Goal: Task Accomplishment & Management: Complete application form

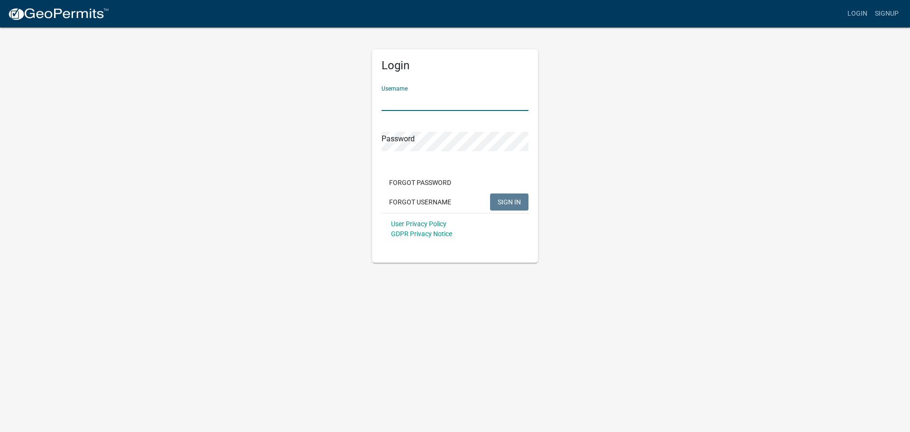
click at [414, 103] on input "Username" at bounding box center [455, 100] width 147 height 19
type input "[PERSON_NAME][EMAIL_ADDRESS][PERSON_NAME][DOMAIN_NAME]"
click at [490, 193] on button "SIGN IN" at bounding box center [509, 201] width 38 height 17
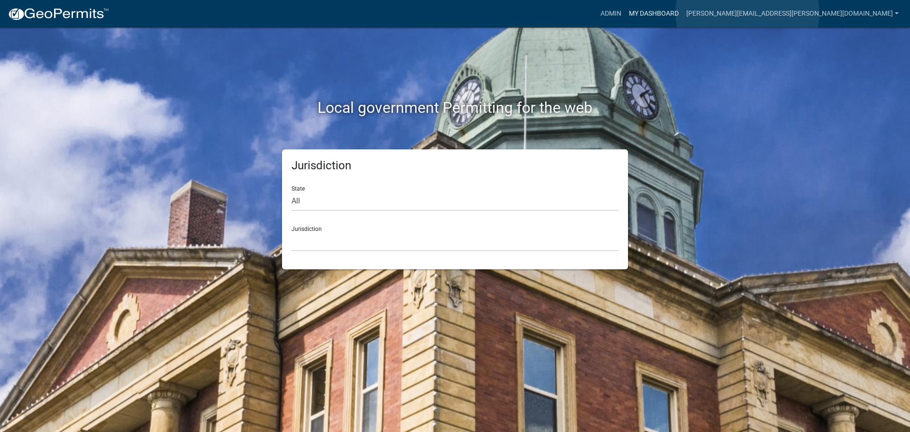
click at [682, 13] on link "My Dashboard" at bounding box center [653, 14] width 57 height 18
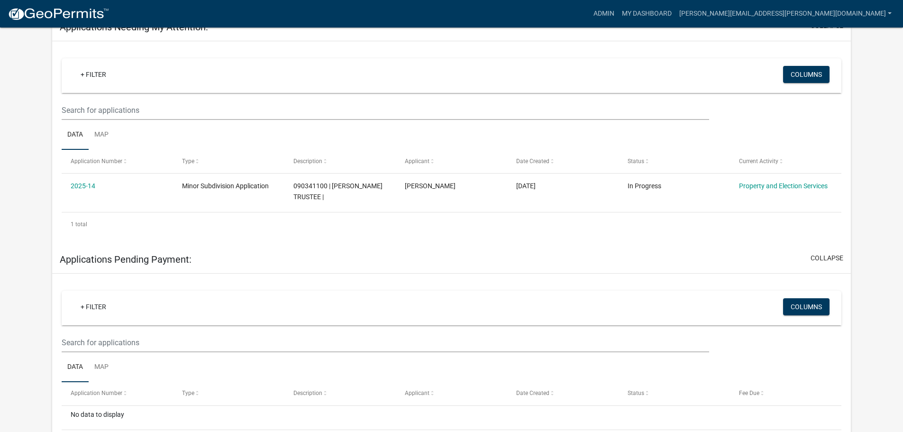
scroll to position [149, 0]
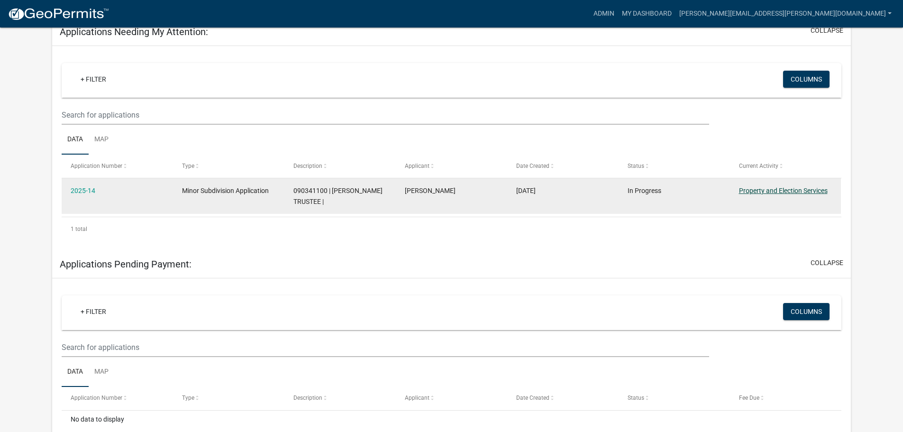
click at [774, 189] on link "Property and Election Services" at bounding box center [783, 191] width 89 height 8
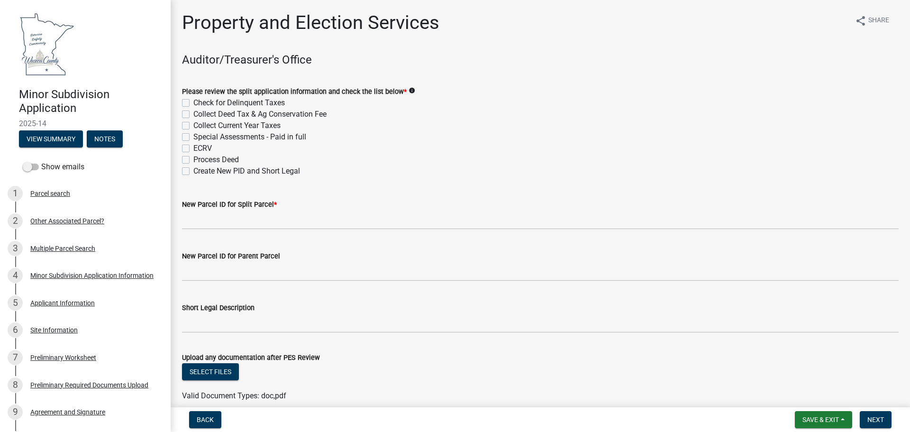
click at [193, 102] on label "Check for Delinquent Taxes" at bounding box center [238, 102] width 91 height 11
click at [193, 102] on input "Check for Delinquent Taxes" at bounding box center [196, 100] width 6 height 6
checkbox input "true"
checkbox input "false"
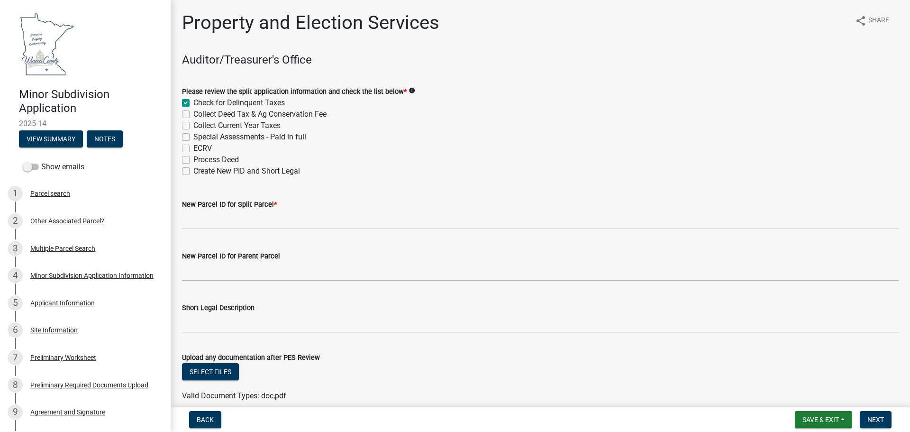
checkbox input "false"
click at [193, 115] on label "Collect Deed Tax & Ag Conservation Fee" at bounding box center [259, 114] width 133 height 11
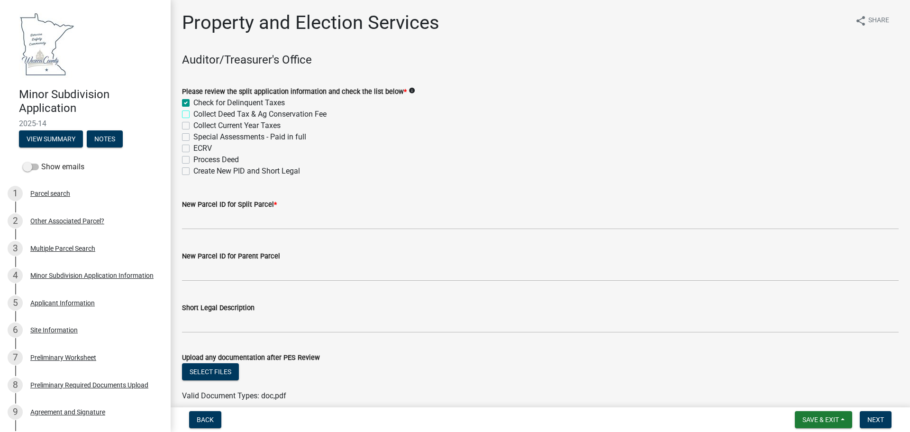
click at [193, 115] on input "Collect Deed Tax & Ag Conservation Fee" at bounding box center [196, 112] width 6 height 6
checkbox input "true"
checkbox input "false"
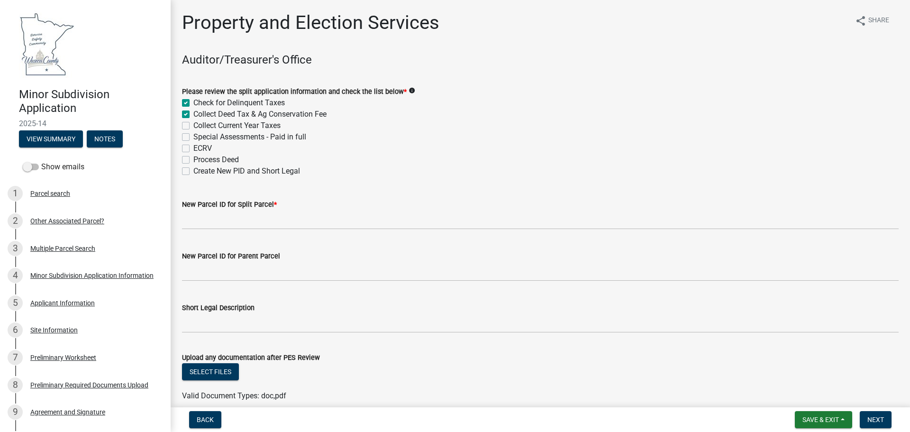
checkbox input "false"
click at [193, 124] on label "Collect Current Year Taxes" at bounding box center [236, 125] width 87 height 11
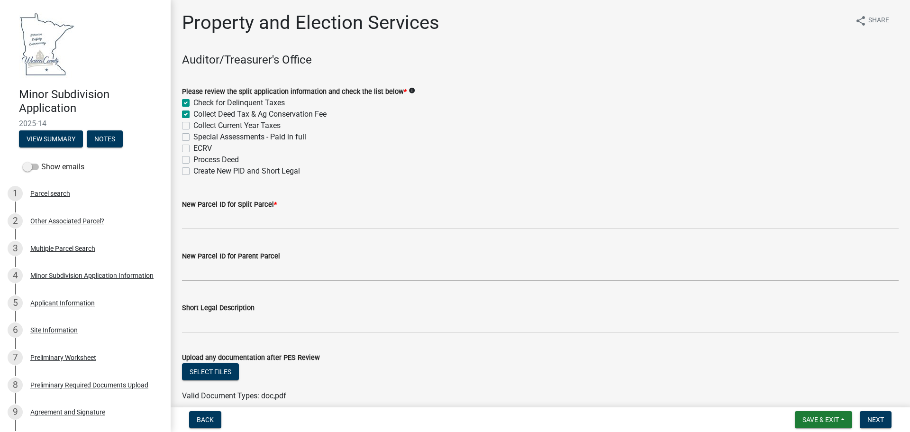
click at [193, 124] on input "Collect Current Year Taxes" at bounding box center [196, 123] width 6 height 6
checkbox input "true"
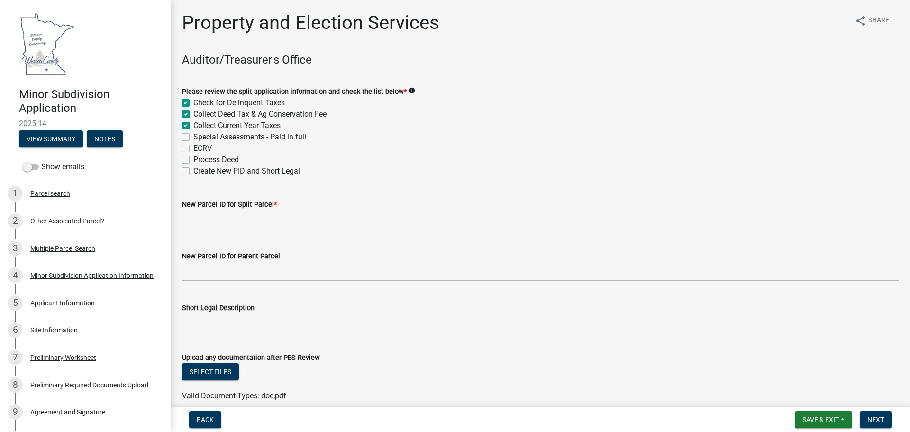
checkbox input "false"
click at [193, 136] on label "Special Assessments - Paid in full" at bounding box center [249, 136] width 113 height 11
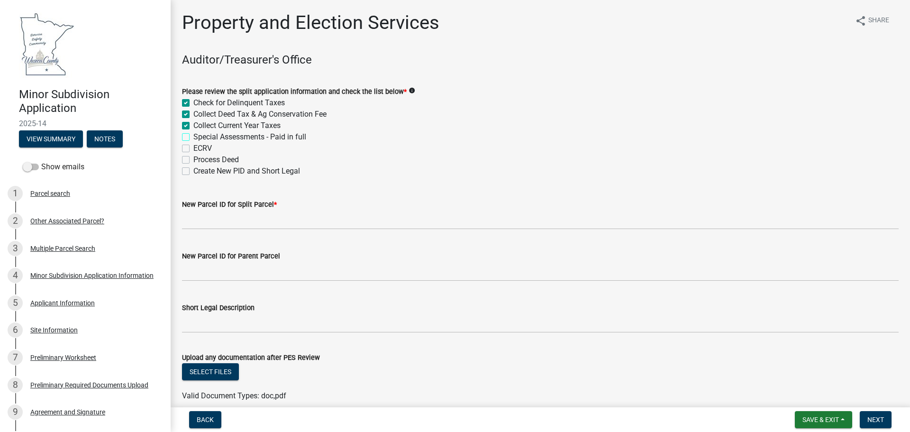
click at [193, 136] on input "Special Assessments - Paid in full" at bounding box center [196, 134] width 6 height 6
checkbox input "true"
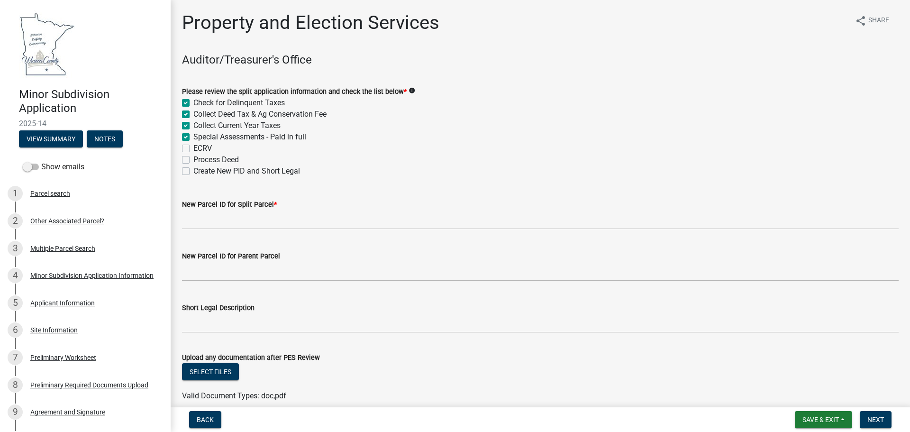
checkbox input "true"
checkbox input "false"
click at [193, 149] on label "ECRV" at bounding box center [202, 148] width 18 height 11
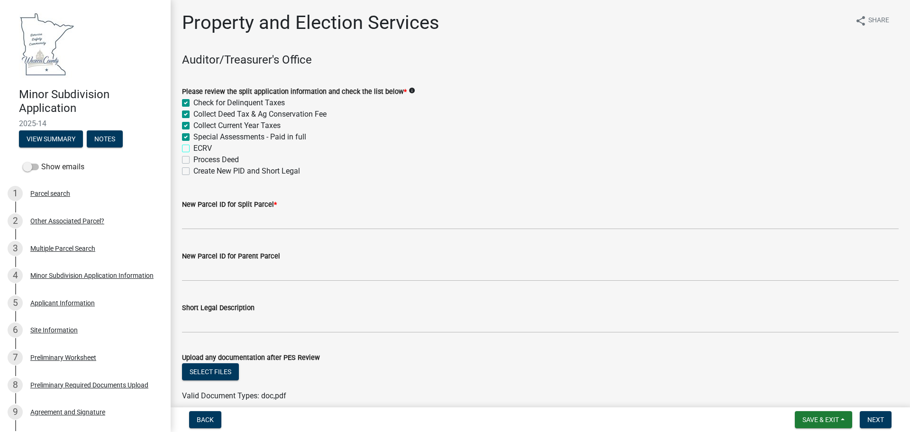
click at [193, 149] on input "ECRV" at bounding box center [196, 146] width 6 height 6
checkbox input "true"
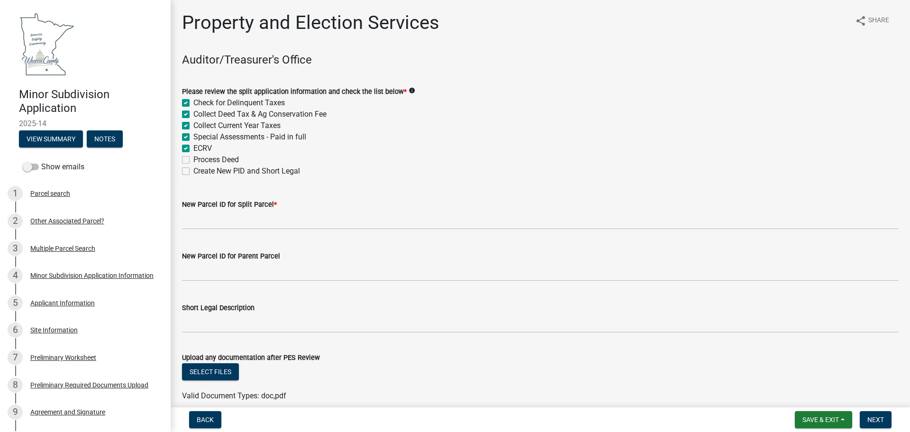
checkbox input "true"
checkbox input "false"
click at [193, 156] on label "Process Deed" at bounding box center [215, 159] width 45 height 11
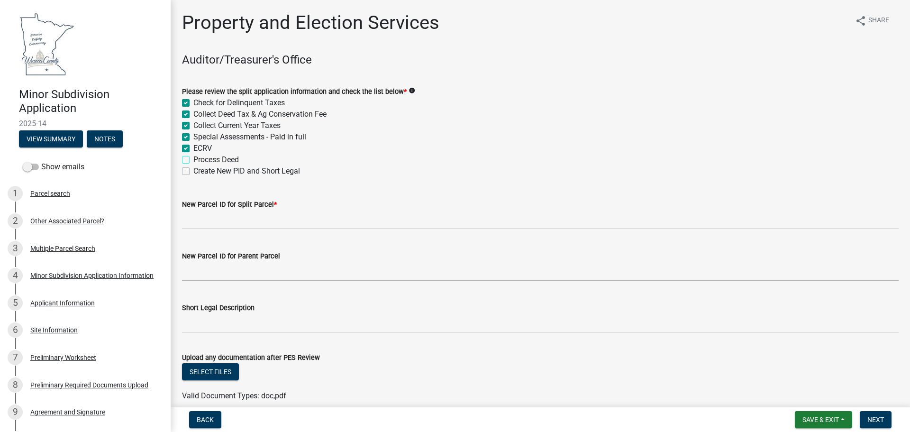
click at [193, 156] on input "Process Deed" at bounding box center [196, 157] width 6 height 6
checkbox input "true"
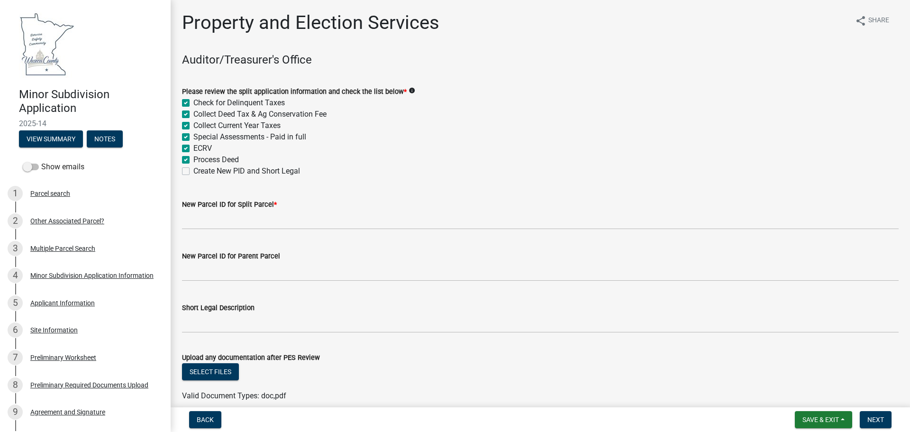
checkbox input "true"
click at [193, 170] on label "Create New PID and Short Legal" at bounding box center [246, 170] width 107 height 11
click at [193, 170] on input "Create New PID and Short Legal" at bounding box center [196, 168] width 6 height 6
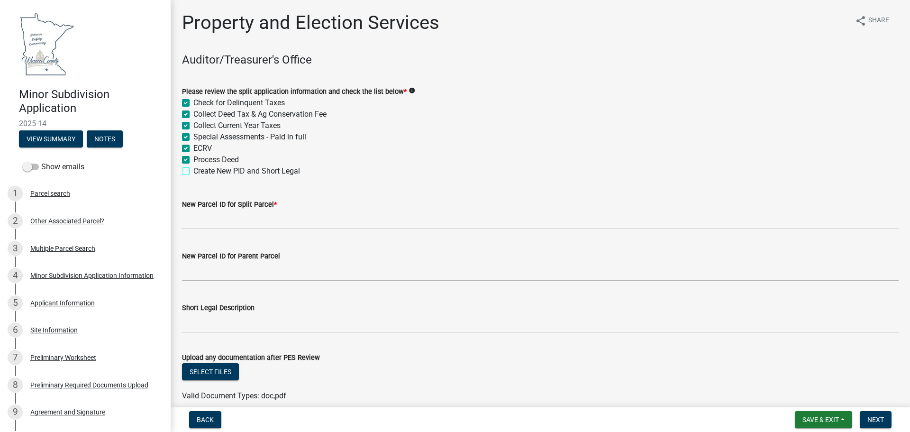
checkbox input "true"
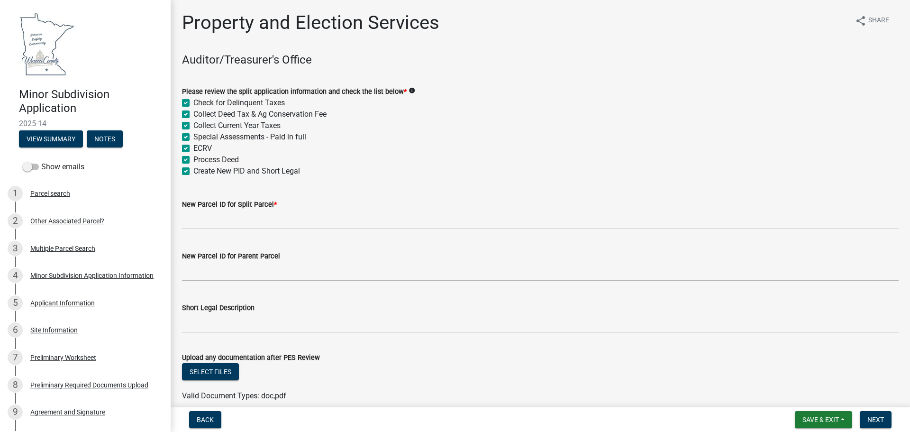
checkbox input "true"
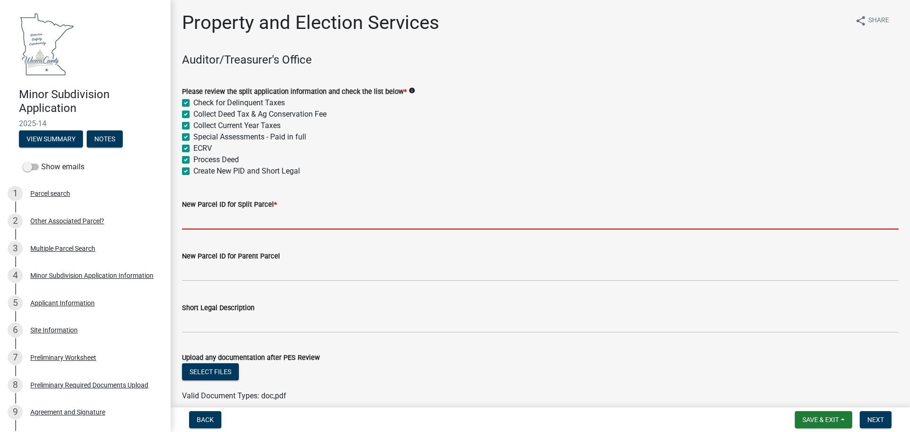
click at [201, 224] on input "New Parcel ID for Split Parcel *" at bounding box center [540, 219] width 717 height 19
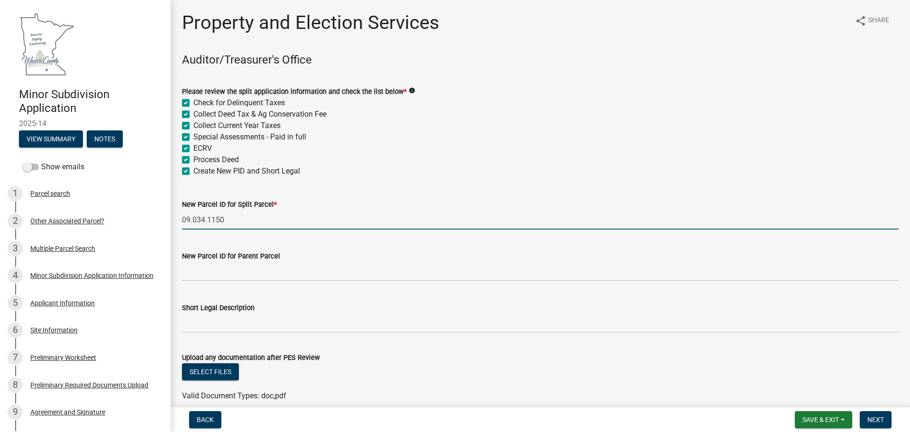
type input "09.034.1150"
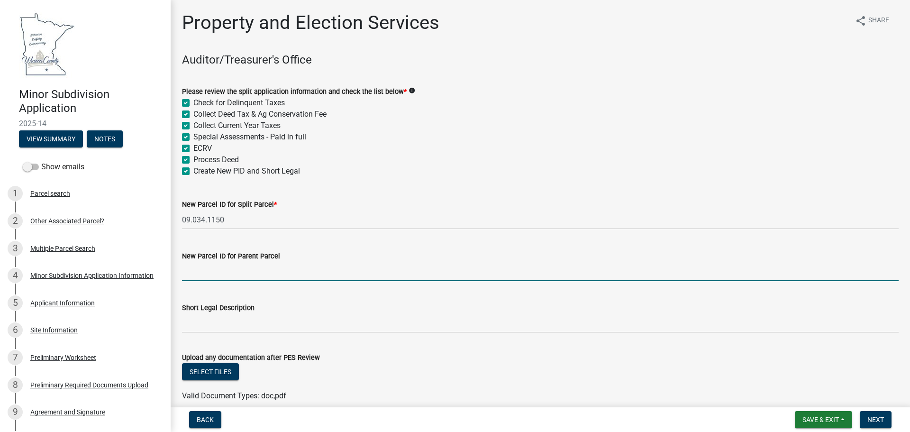
click at [202, 275] on input "New Parcel ID for Parent Parcel" at bounding box center [540, 271] width 717 height 19
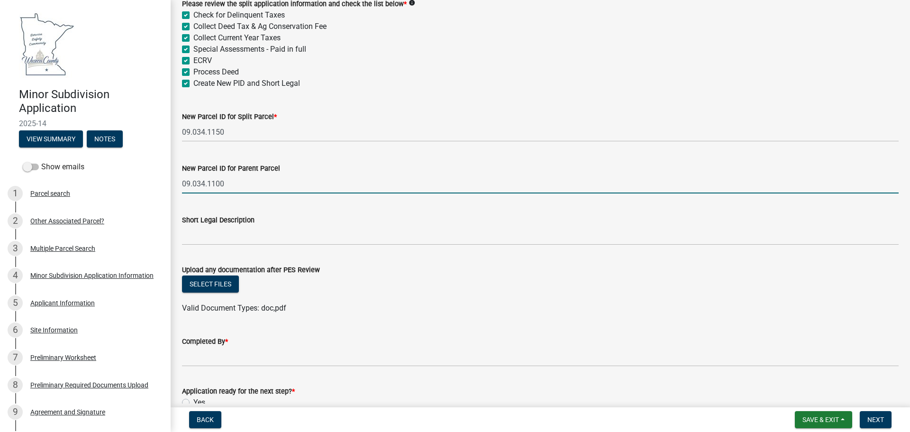
scroll to position [95, 0]
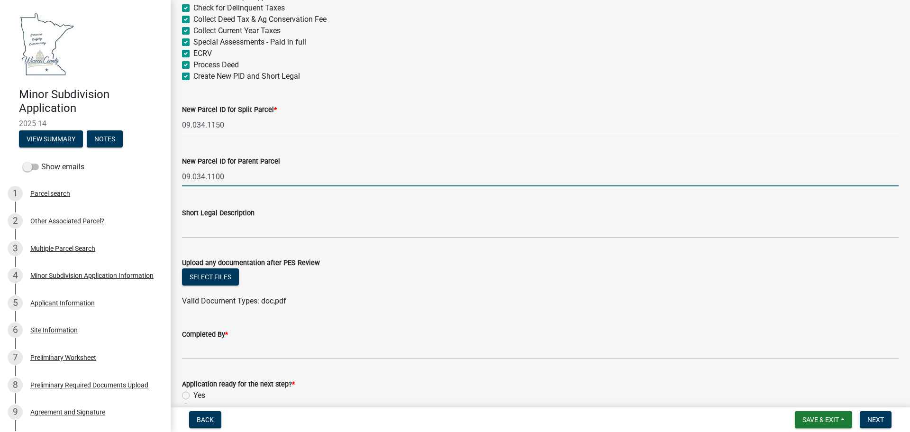
type input "09.034.1100"
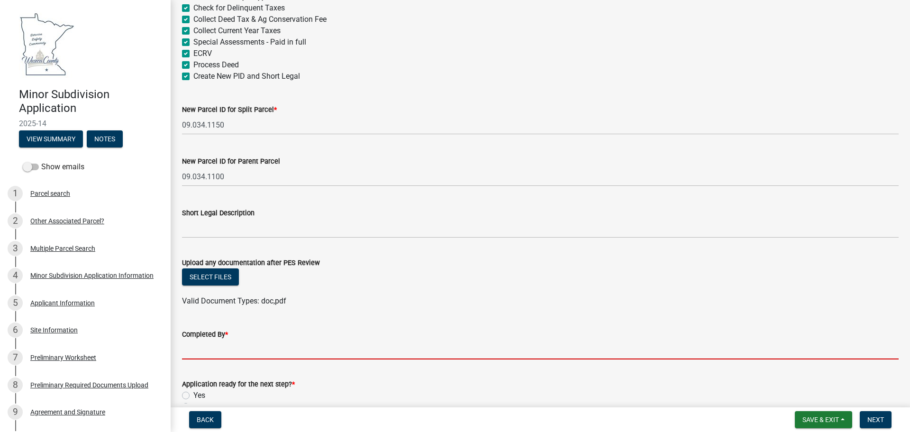
click at [201, 354] on input "Completed By *" at bounding box center [540, 349] width 717 height 19
type input "RN"
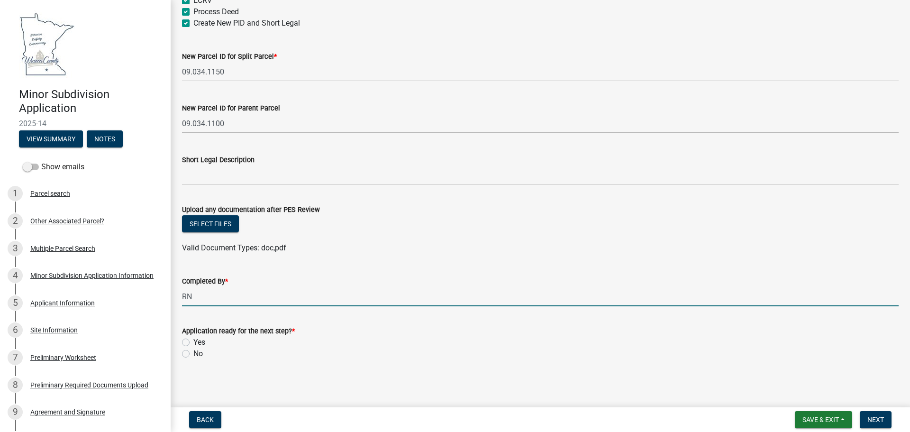
scroll to position [149, 0]
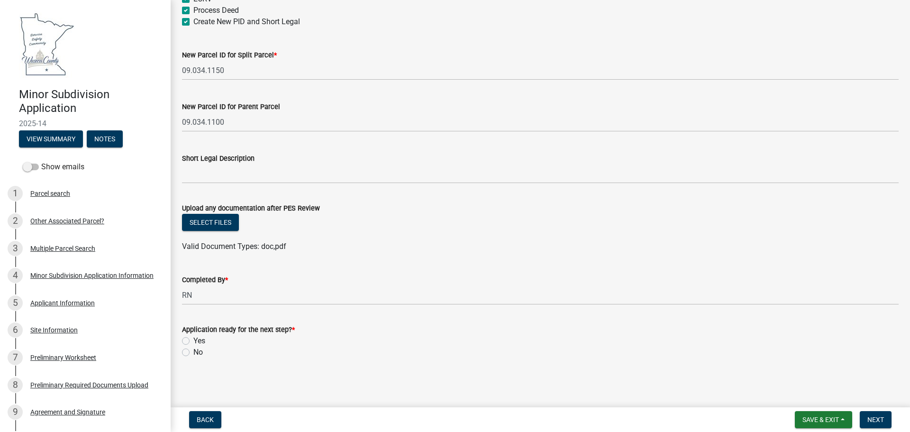
click at [193, 342] on label "Yes" at bounding box center [199, 340] width 12 height 11
click at [193, 341] on input "Yes" at bounding box center [196, 338] width 6 height 6
radio input "true"
click at [873, 418] on span "Next" at bounding box center [875, 420] width 17 height 8
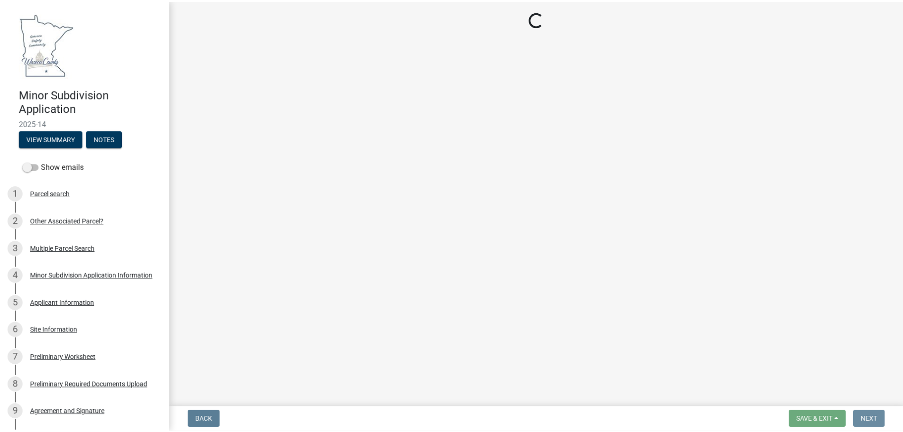
scroll to position [0, 0]
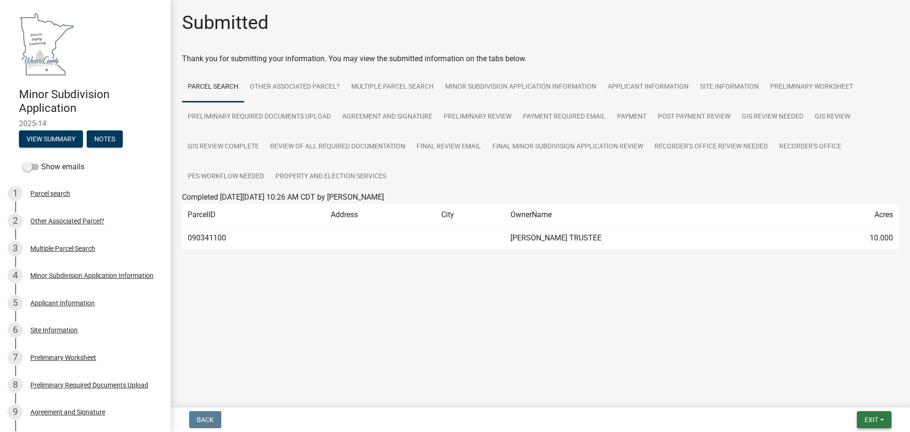
click at [871, 419] on span "Exit" at bounding box center [871, 420] width 14 height 8
click at [845, 394] on button "Save & Exit" at bounding box center [854, 394] width 76 height 23
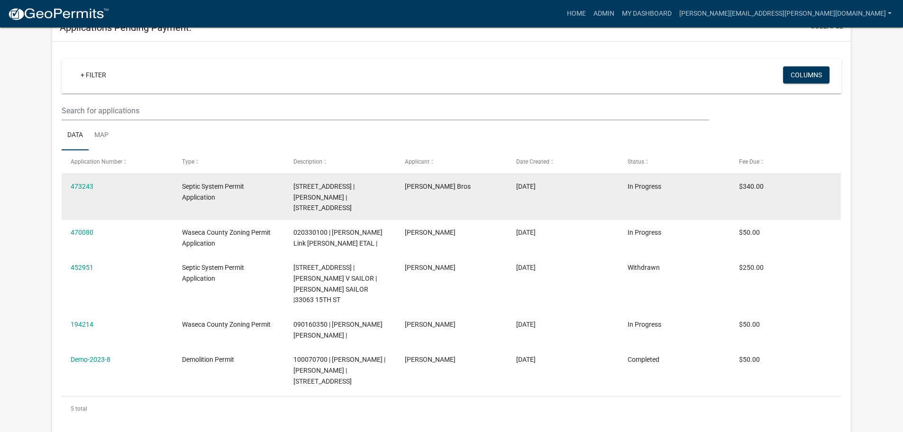
scroll to position [183, 0]
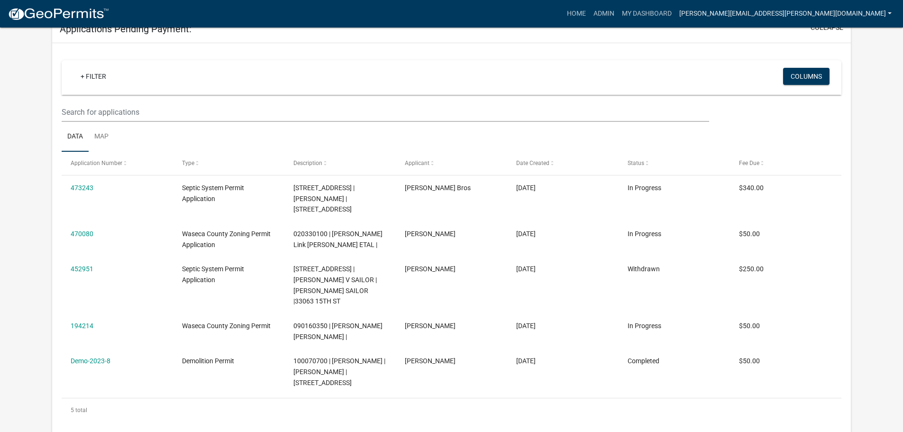
click at [773, 12] on link "[PERSON_NAME][EMAIL_ADDRESS][PERSON_NAME][DOMAIN_NAME]" at bounding box center [785, 14] width 220 height 18
click at [840, 94] on link "Logout" at bounding box center [857, 92] width 76 height 23
